Goal: Task Accomplishment & Management: Use online tool/utility

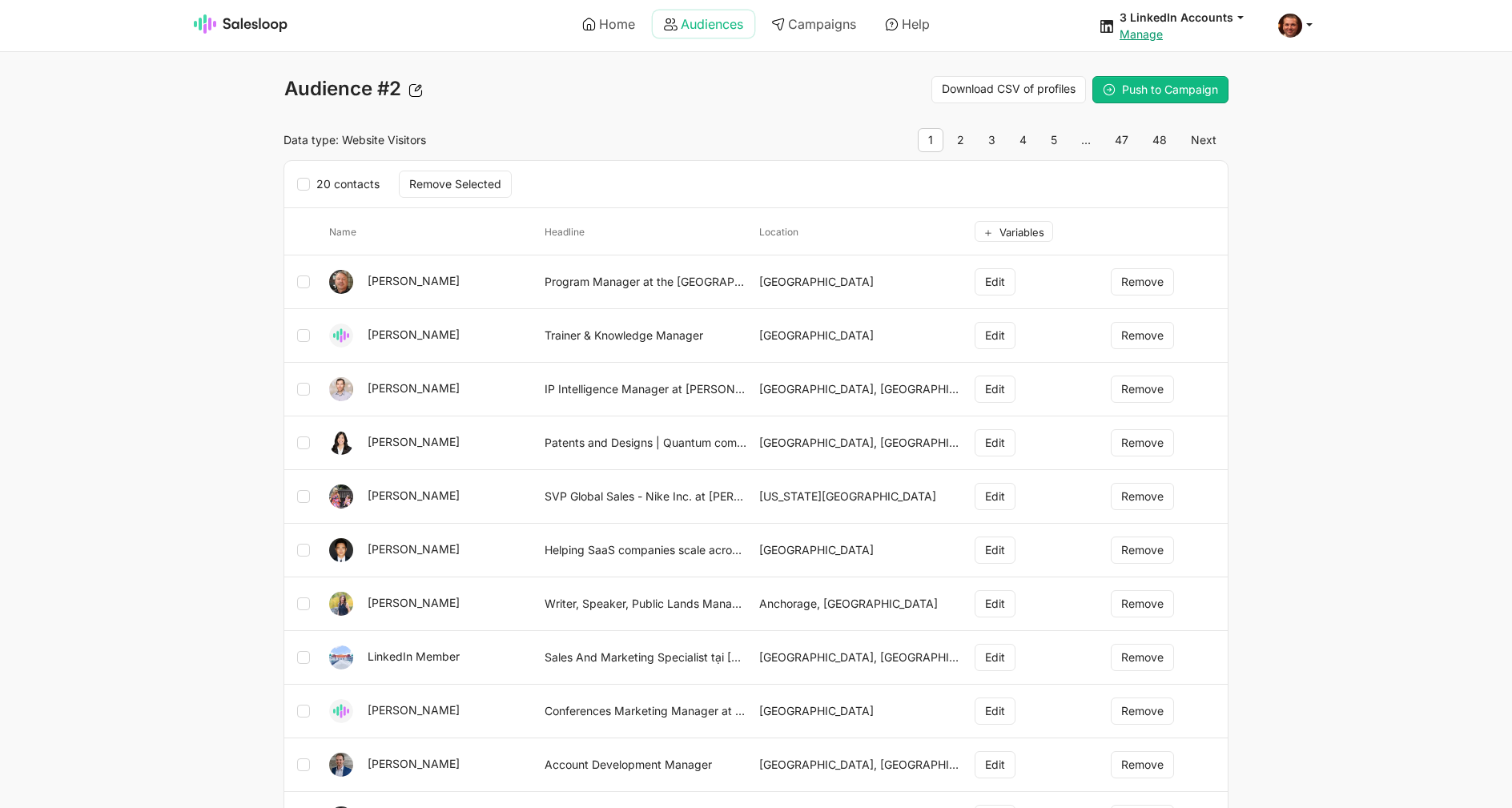
click at [686, 23] on link "Audiences" at bounding box center [703, 24] width 102 height 27
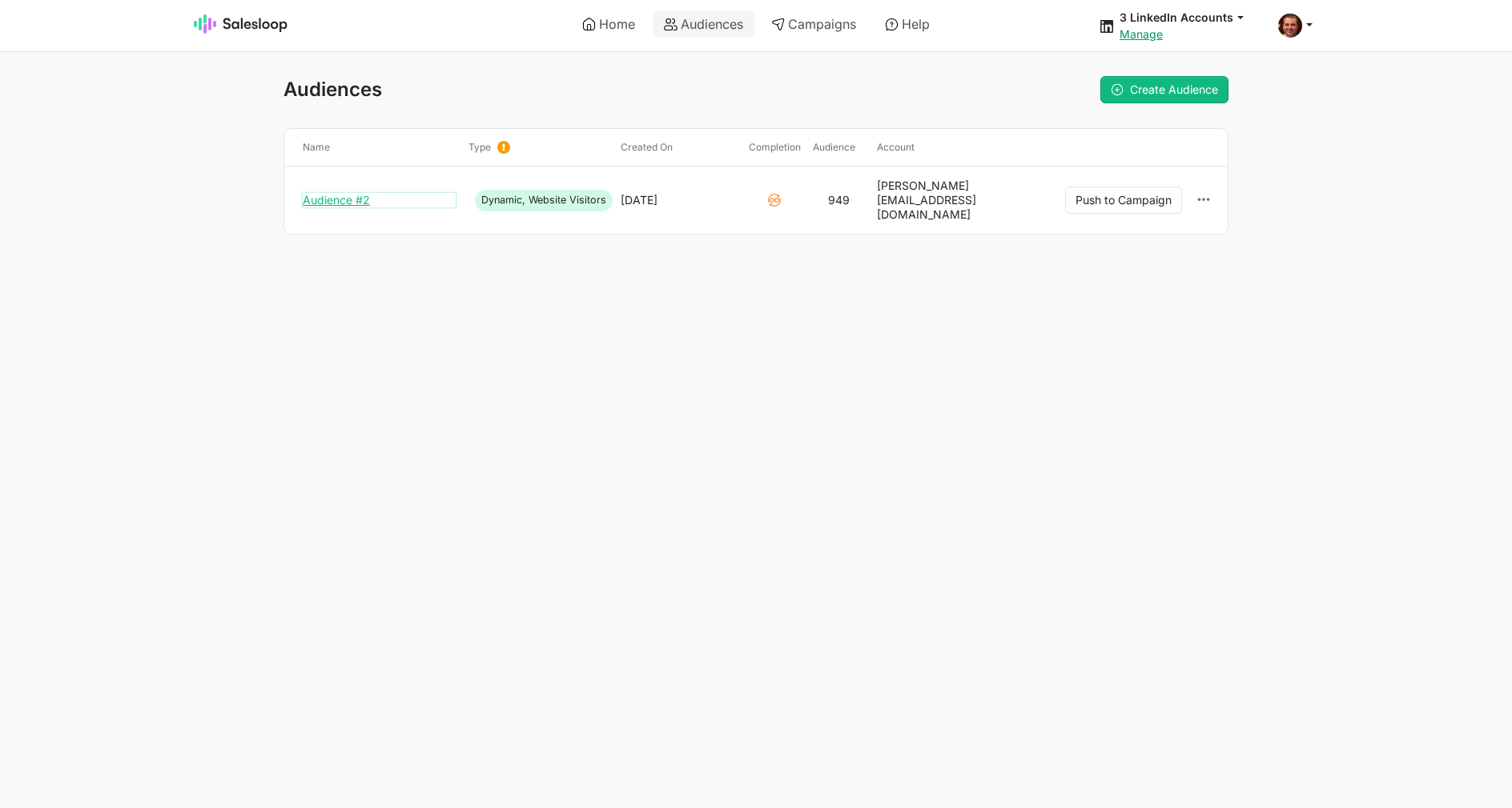
click at [355, 193] on link "Audience #2" at bounding box center [379, 200] width 153 height 14
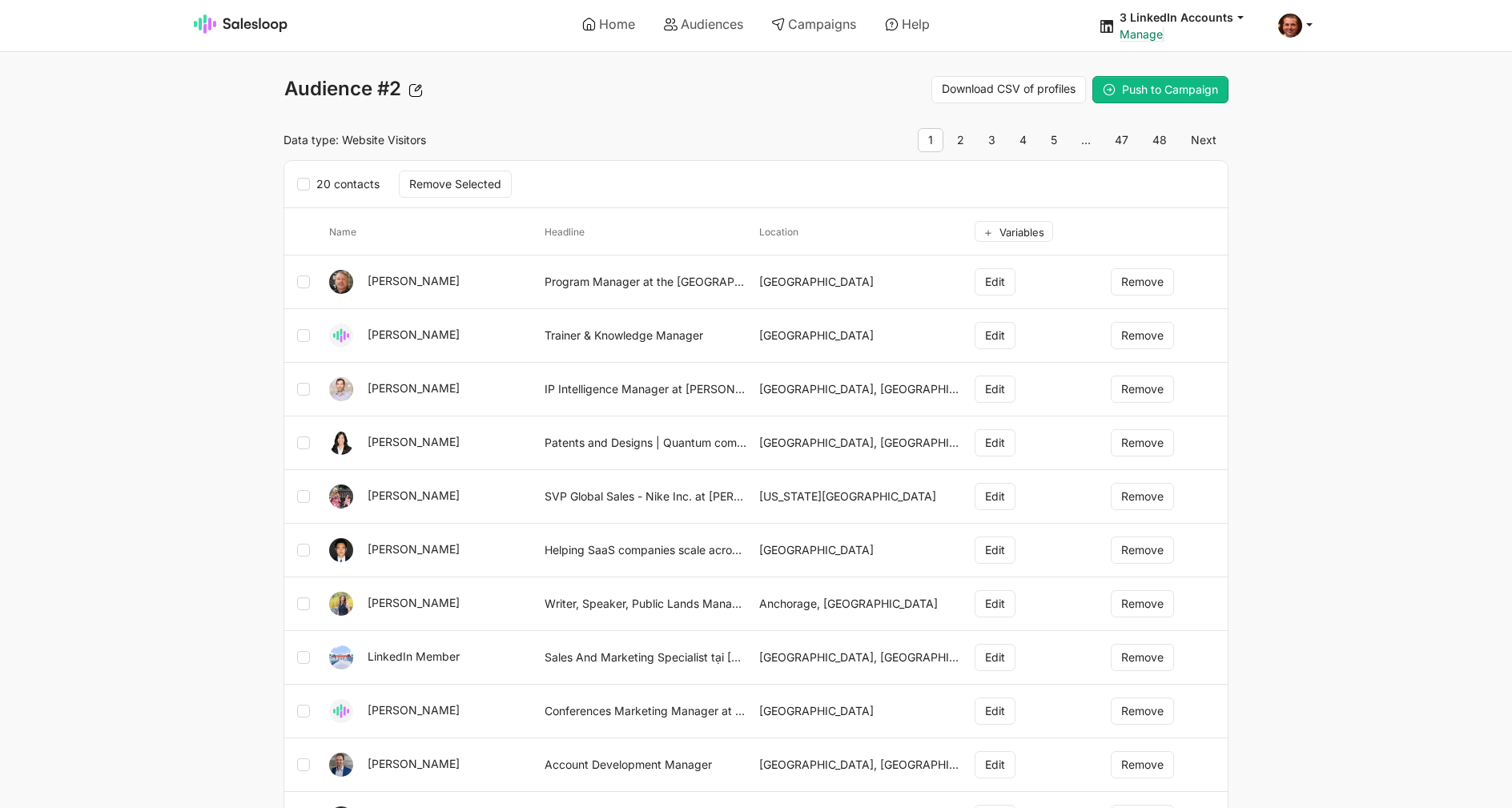
click at [1144, 32] on link "Manage" at bounding box center [1141, 33] width 43 height 14
